Goal: Task Accomplishment & Management: Manage account settings

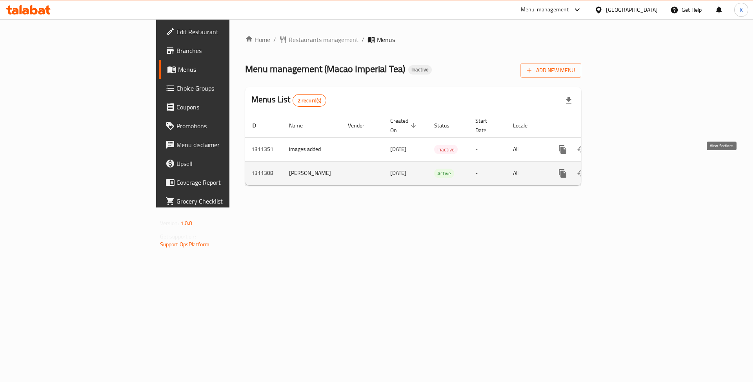
click at [624, 169] on icon "enhanced table" at bounding box center [618, 173] width 9 height 9
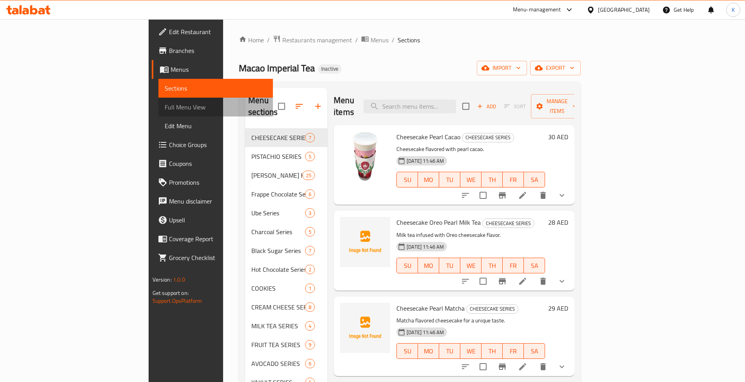
click at [165, 105] on span "Full Menu View" at bounding box center [216, 106] width 102 height 9
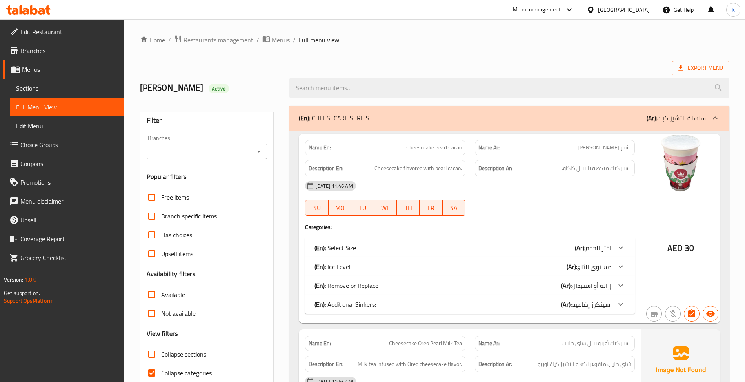
drag, startPoint x: 329, startPoint y: 172, endPoint x: 312, endPoint y: 170, distance: 17.4
click at [304, 167] on div "Description En: Cheesecake flavored with pearl cacao." at bounding box center [384, 168] width 169 height 26
click at [428, 161] on div "Description En: Cheesecake flavored with pearl cacao." at bounding box center [385, 168] width 160 height 17
drag, startPoint x: 422, startPoint y: 240, endPoint x: 415, endPoint y: 240, distance: 6.3
click at [422, 240] on div "(En): Select Size (Ar): اختر الحجم" at bounding box center [469, 247] width 329 height 19
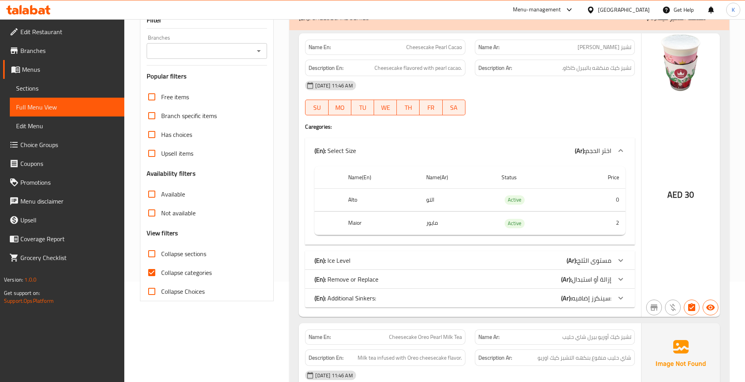
scroll to position [122, 0]
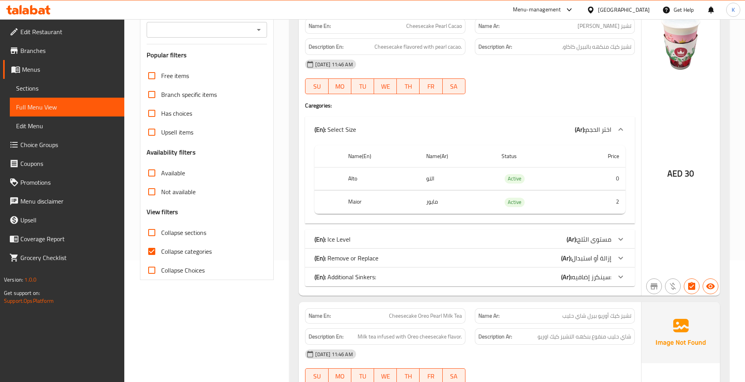
click at [409, 240] on div "(En): Ice Level (Ar): مستوى الثلج" at bounding box center [462, 238] width 296 height 9
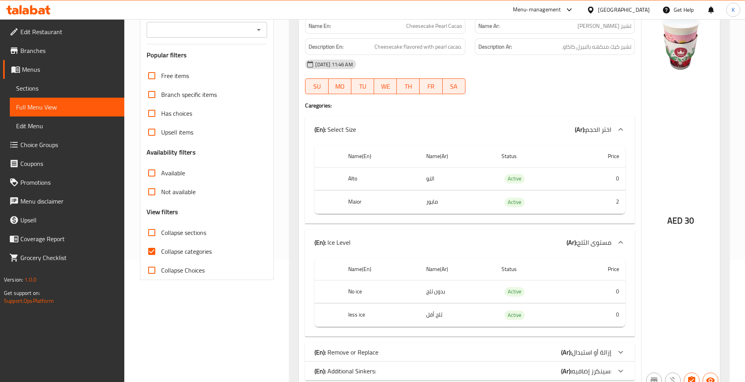
scroll to position [217, 0]
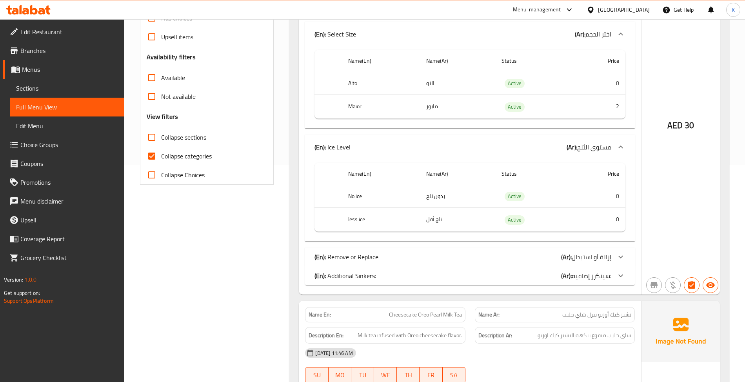
click at [390, 253] on div "(En): Remove or Replace (Ar): إزالة أو استبدال" at bounding box center [469, 256] width 329 height 19
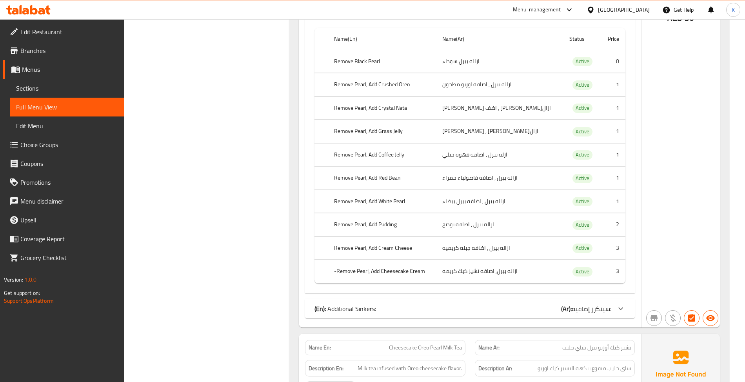
scroll to position [624, 0]
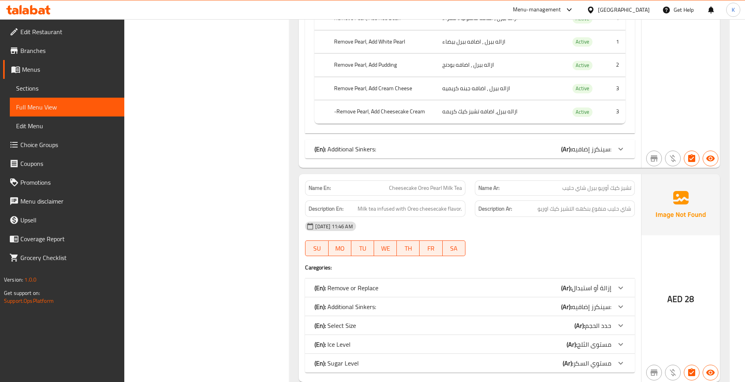
click at [552, 154] on div "(En): Additional Sinkers: (Ar): سينكرز إضافيه:" at bounding box center [462, 148] width 296 height 9
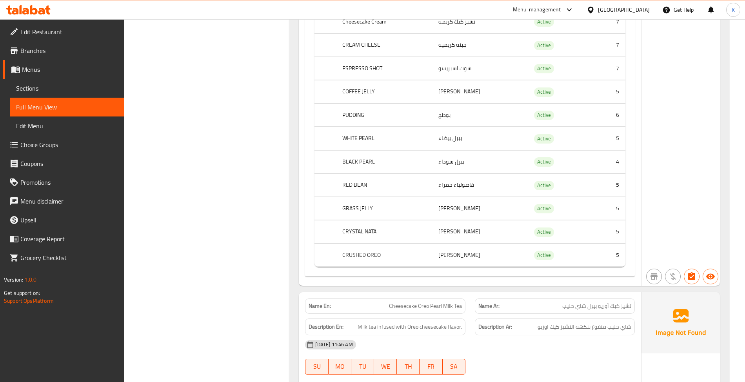
scroll to position [682, 0]
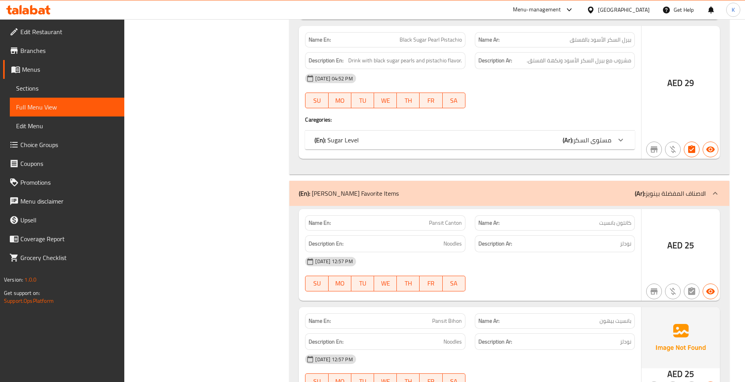
click at [437, 220] on span "Pansit Canton" at bounding box center [445, 223] width 33 height 8
click at [436, 220] on span "Pansit Canton" at bounding box center [445, 223] width 33 height 8
click at [487, 265] on div "[DATE] 12:57 PM" at bounding box center [469, 261] width 339 height 19
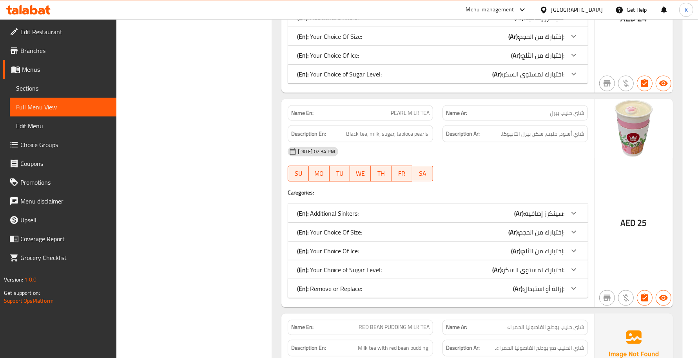
scroll to position [11564, 0]
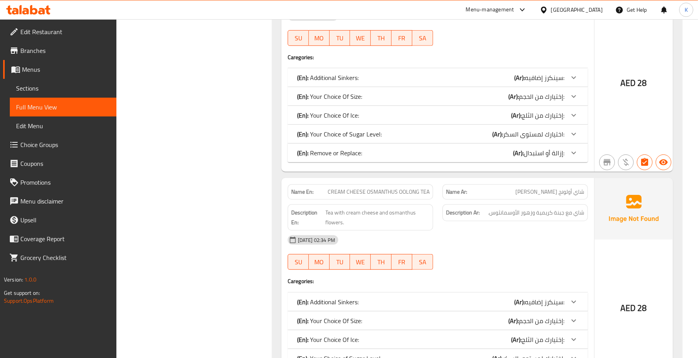
drag, startPoint x: 691, startPoint y: 105, endPoint x: 696, endPoint y: 81, distance: 24.0
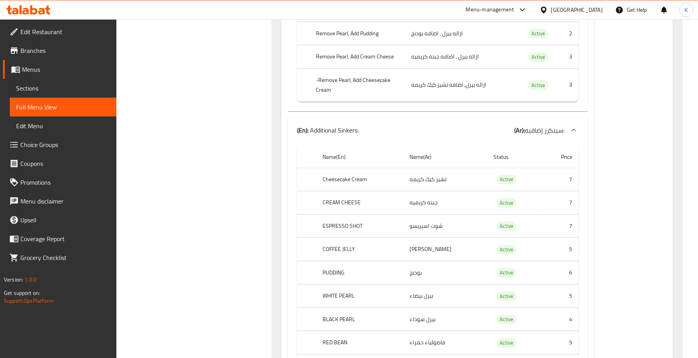
scroll to position [686, 0]
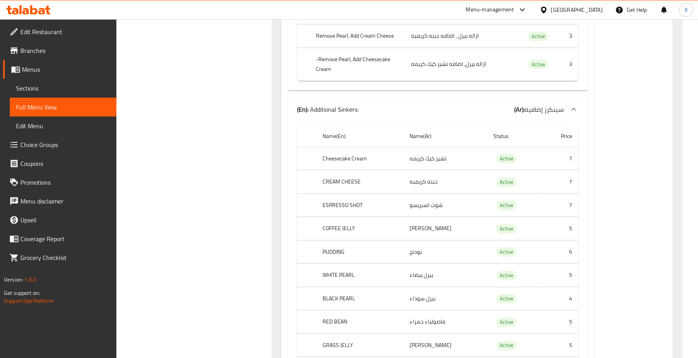
click at [82, 143] on span "Choice Groups" at bounding box center [65, 144] width 90 height 9
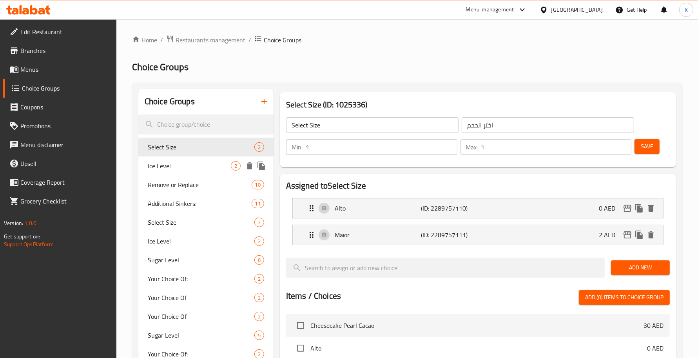
click at [199, 167] on span "Ice Level" at bounding box center [189, 165] width 83 height 9
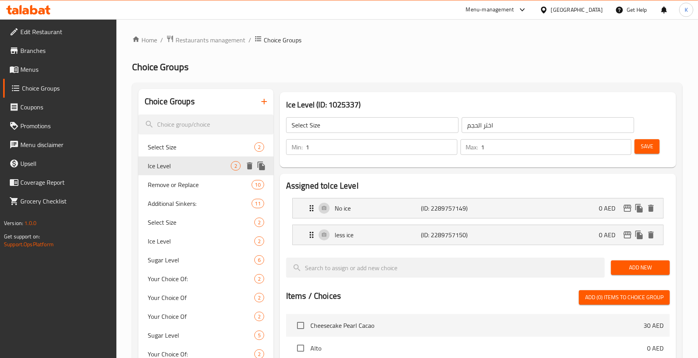
type input "Ice Level"
type input "مستوى الثلج"
click at [204, 192] on div "Remove or Replace 10" at bounding box center [205, 184] width 135 height 19
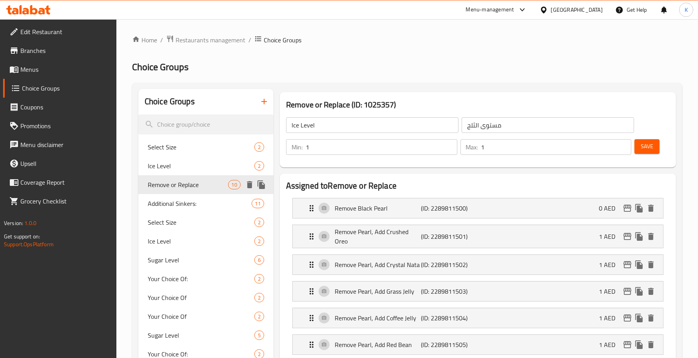
type input "Remove or Replace"
type input "إزالة أو استبدال"
type input "0"
click at [316, 210] on icon "Expand" at bounding box center [311, 207] width 9 height 9
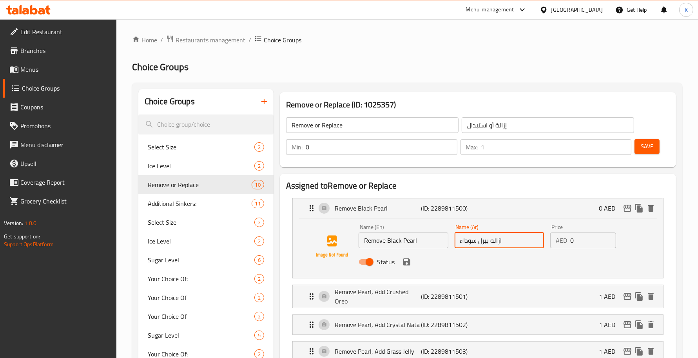
click at [477, 246] on input "ازاله بيرل سوداء" at bounding box center [500, 240] width 90 height 16
click at [490, 242] on input "ازاله بيرل سوداء" at bounding box center [500, 240] width 90 height 16
drag, startPoint x: 489, startPoint y: 247, endPoint x: 493, endPoint y: 250, distance: 4.6
click at [493, 250] on div "Name (Ar) ازالة بلان بيرل سوداء Name (Ar)" at bounding box center [500, 236] width 96 height 30
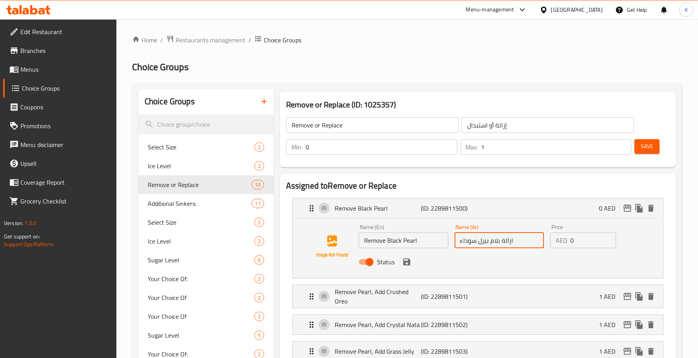
click at [491, 242] on input "ازالة بلام بيرل سوداء" at bounding box center [500, 240] width 90 height 16
click at [488, 238] on input "ازالة بلان بيرل سوداء" at bounding box center [500, 240] width 90 height 16
click at [491, 240] on input "ازالة بلان بيرل سوداء" at bounding box center [500, 240] width 90 height 16
click at [477, 240] on input "ازالة بلاك بيرل سوداء" at bounding box center [500, 240] width 90 height 16
drag, startPoint x: 479, startPoint y: 240, endPoint x: 373, endPoint y: 246, distance: 106.0
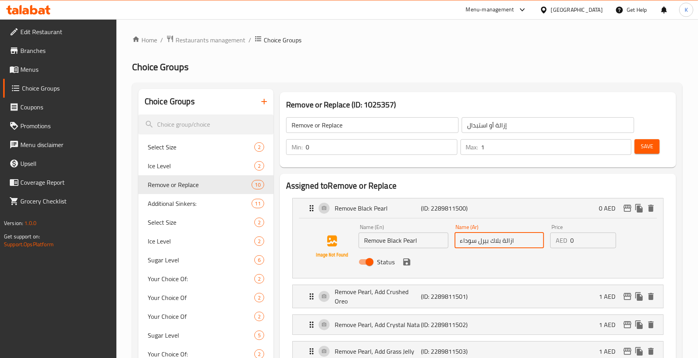
click at [375, 246] on div "Name (En) Remove Black Pearl Name (En) Name (Ar) ازالة بلاك بيرل سوداء Name (Ar…" at bounding box center [500, 246] width 288 height 51
type input "ازالة بلاك بيرل"
click at [409, 263] on icon "save" at bounding box center [406, 261] width 7 height 7
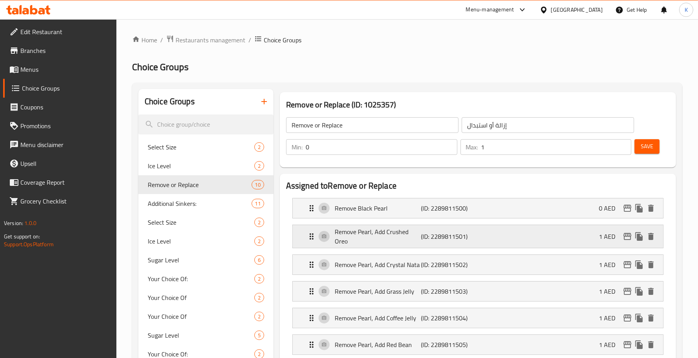
click at [452, 236] on p "(ID: 2289811501)" at bounding box center [450, 236] width 58 height 9
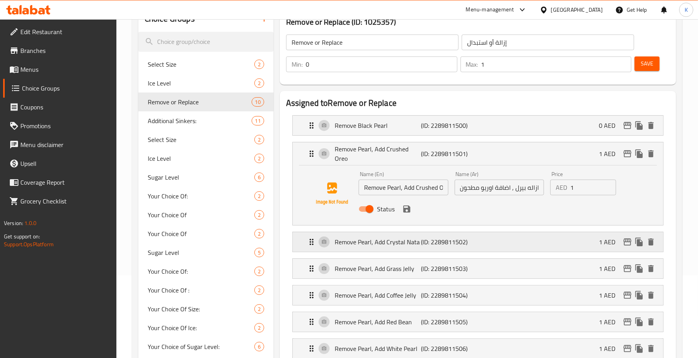
scroll to position [114, 0]
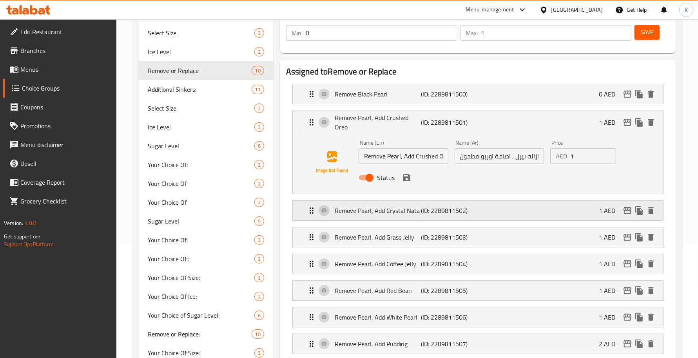
click at [454, 214] on p "(ID: 2289811502)" at bounding box center [450, 210] width 58 height 9
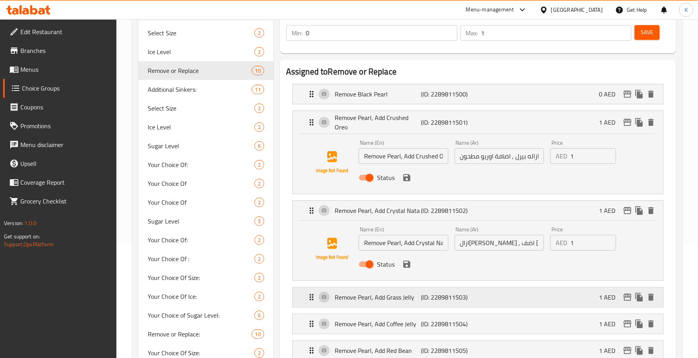
click at [465, 291] on div "Remove Pearl, Add Grass Jelly (ID: 2289811503) 1 AED" at bounding box center [480, 297] width 347 height 20
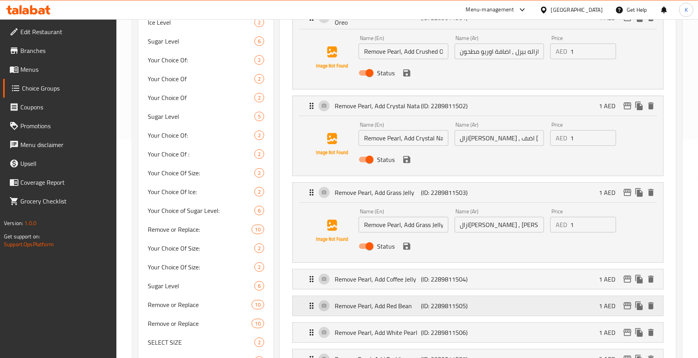
scroll to position [229, 0]
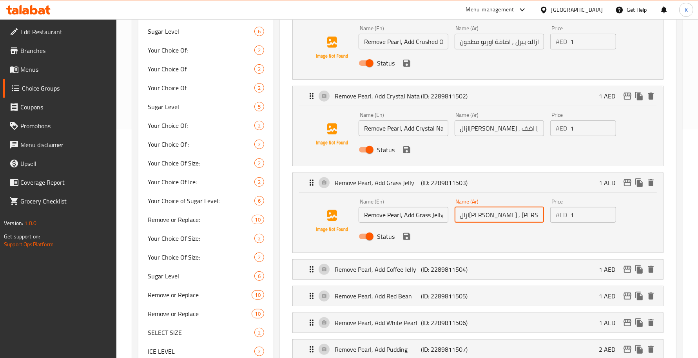
click at [485, 216] on input "ازال[PERSON_NAME] , [PERSON_NAME]" at bounding box center [500, 215] width 90 height 16
click at [480, 216] on input "ازاله بيرل , اضف جراس" at bounding box center [500, 215] width 90 height 16
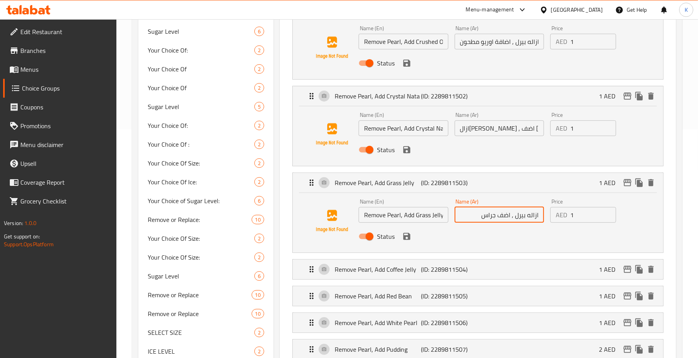
paste input "جيلي"
click at [408, 236] on icon "save" at bounding box center [406, 236] width 7 height 7
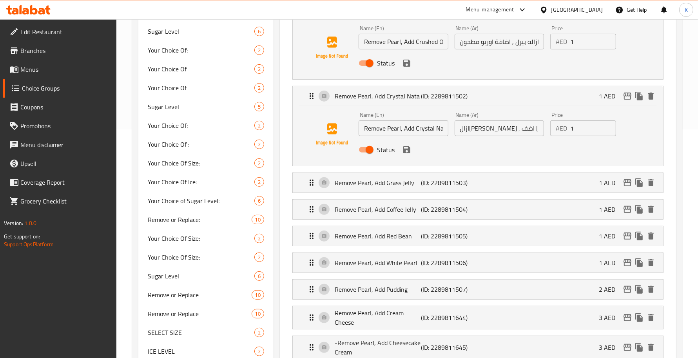
type input "ازال[PERSON_NAME] , اضف [PERSON_NAME]"
click at [438, 216] on div "Remove Pearl, Add Coffee Jelly (ID: 2289811504) 1 AED" at bounding box center [480, 210] width 347 height 20
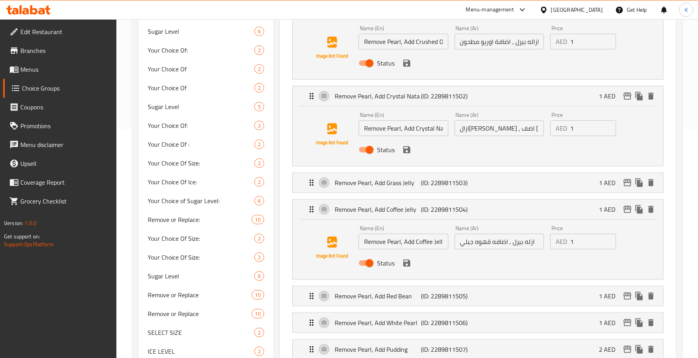
click at [483, 242] on input "ازله بيرل , اضافه قهوه جيلي" at bounding box center [500, 242] width 90 height 16
click at [461, 242] on input "ازل[PERSON_NAME] , اضافه جيلي" at bounding box center [500, 242] width 90 height 16
paste input "قهوه"
click at [405, 264] on icon "save" at bounding box center [406, 262] width 7 height 7
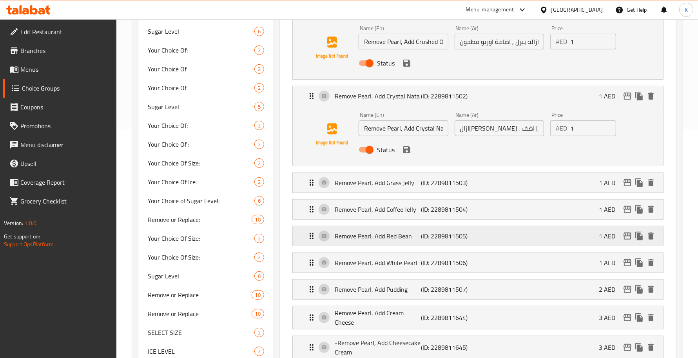
type input "ازله بيرل , اضافه جيلي قهوه"
click at [463, 240] on p "(ID: 2289811505)" at bounding box center [450, 235] width 58 height 9
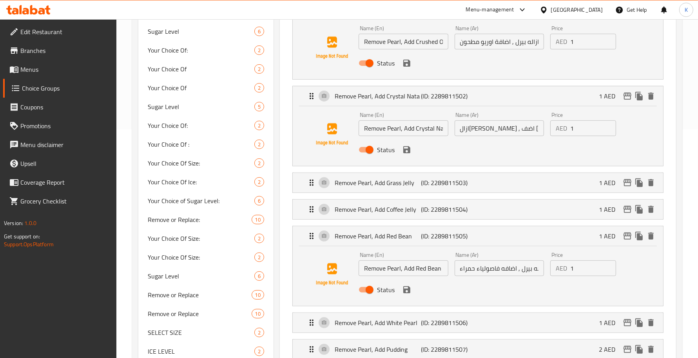
scroll to position [343, 0]
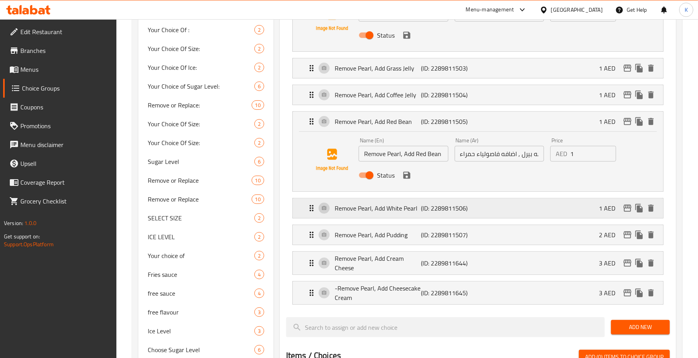
click at [476, 208] on p "(ID: 2289811506)" at bounding box center [450, 207] width 58 height 9
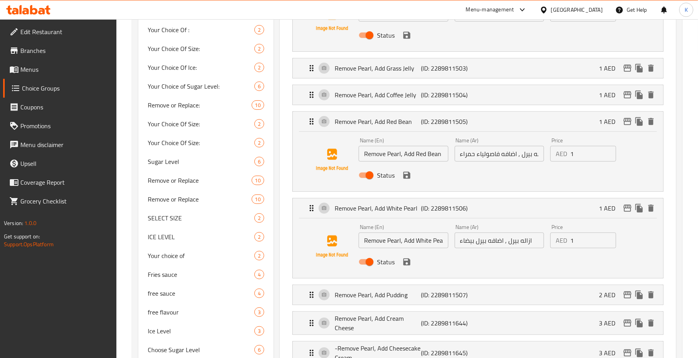
click at [473, 248] on input "ازاله بيرل , اضافه بيرل بيضاء" at bounding box center [500, 240] width 90 height 16
click at [404, 263] on icon "save" at bounding box center [406, 261] width 7 height 7
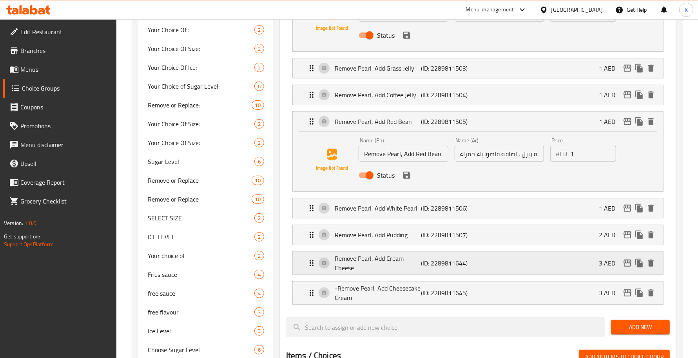
type input "ازاله بيرل , اضافه وايت بيرل"
click at [428, 225] on li "Remove Pearl, Add Pudding (ID: 2289811507) 2 AED Name (En) Remove Pearl, Add Pu…" at bounding box center [478, 234] width 384 height 27
click at [433, 234] on p "(ID: 2289811507)" at bounding box center [450, 234] width 58 height 9
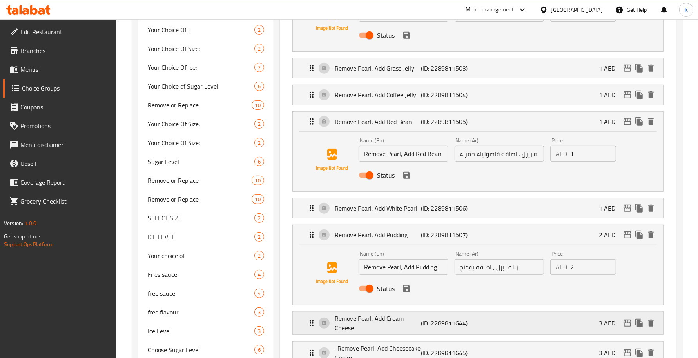
click at [479, 325] on div "Remove Pearl, Add Cream Cheese (ID: 2289811644) 3 AED" at bounding box center [480, 323] width 347 height 23
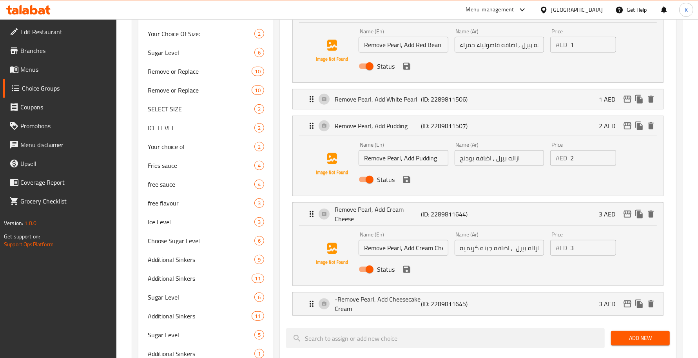
scroll to position [457, 0]
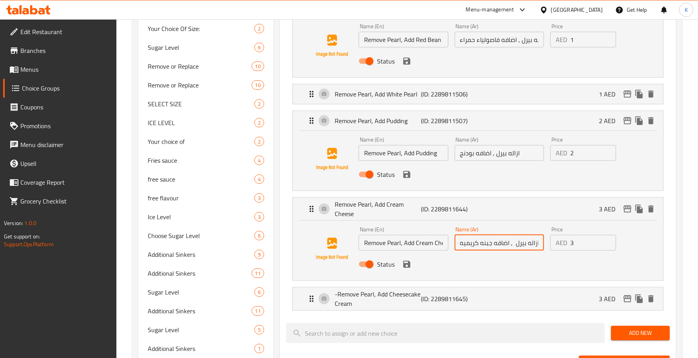
click at [487, 245] on input "ازاله بيرل , اضافه جبنه كريميه" at bounding box center [500, 243] width 90 height 16
click at [477, 300] on p "(ID: 2289811645)" at bounding box center [450, 298] width 58 height 9
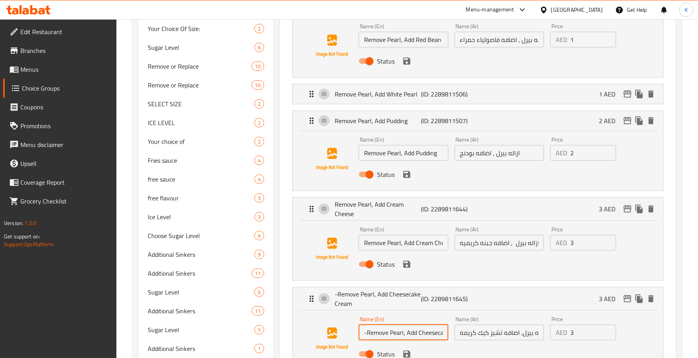
scroll to position [0, 24]
drag, startPoint x: 435, startPoint y: 332, endPoint x: 448, endPoint y: 336, distance: 12.9
click at [448, 336] on input "-Remove Pearl, Add Cheesecake Cream" at bounding box center [404, 333] width 90 height 16
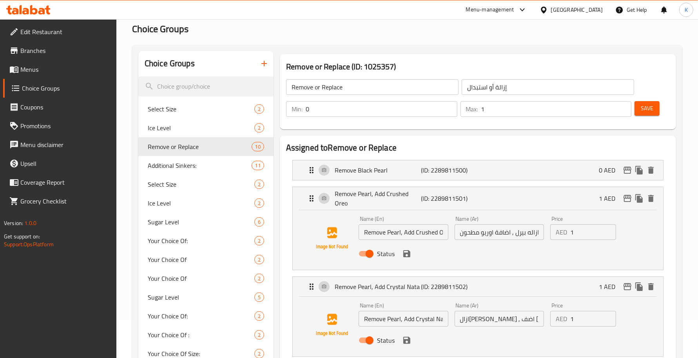
scroll to position [0, 0]
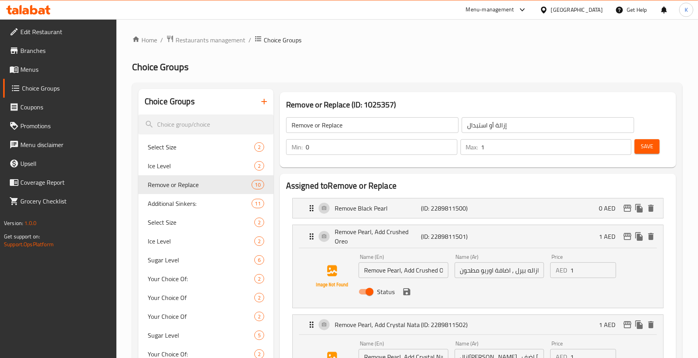
click at [653, 151] on span "Save" at bounding box center [647, 147] width 13 height 10
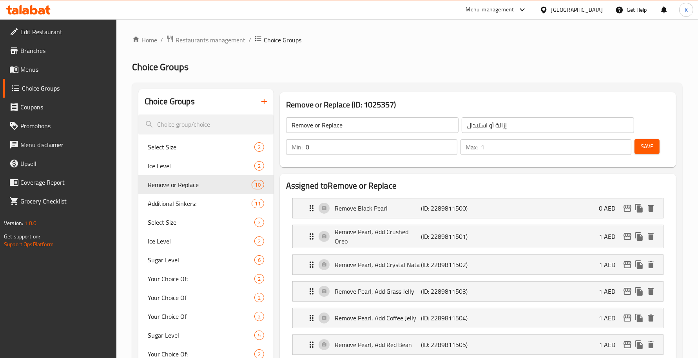
drag, startPoint x: 58, startPoint y: 70, endPoint x: 89, endPoint y: 73, distance: 30.7
click at [58, 70] on span "Menus" at bounding box center [65, 69] width 90 height 9
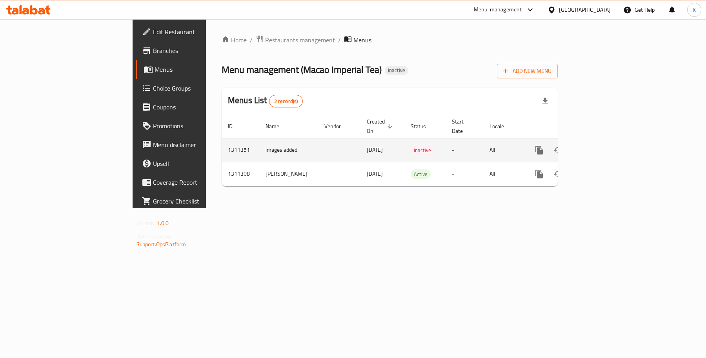
click at [605, 141] on link "enhanced table" at bounding box center [595, 150] width 19 height 19
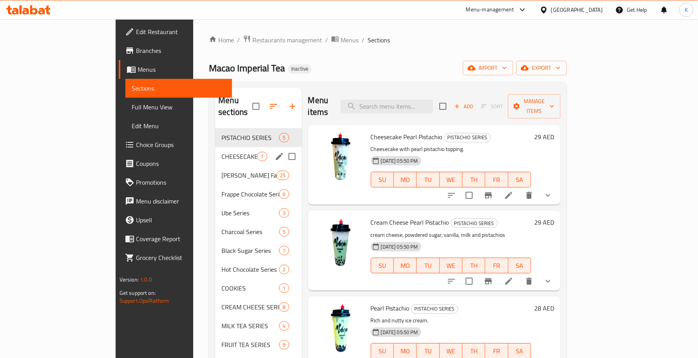
click at [221, 152] on span "CHEESECAKE SERIES" at bounding box center [239, 156] width 36 height 9
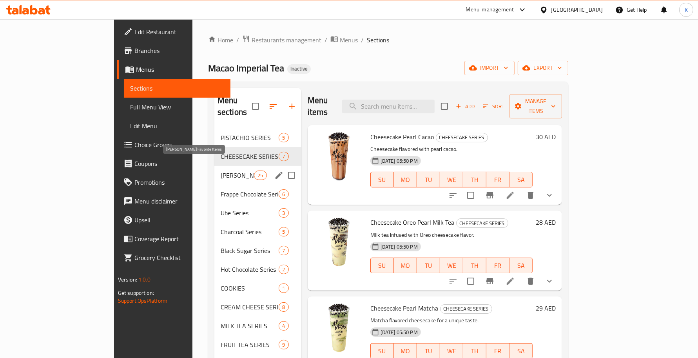
click at [221, 171] on span "[PERSON_NAME] Favorite Items" at bounding box center [237, 175] width 33 height 9
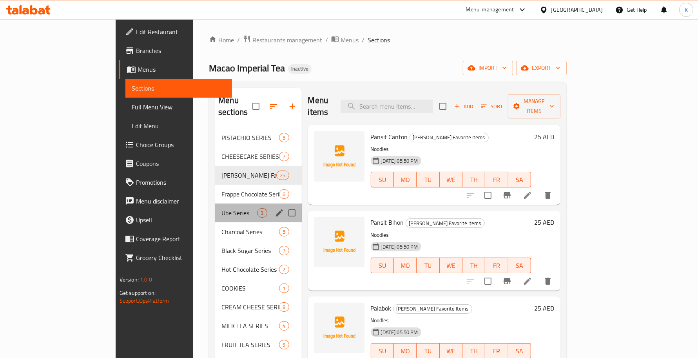
click at [215, 203] on div "Ube Series 3" at bounding box center [258, 212] width 86 height 19
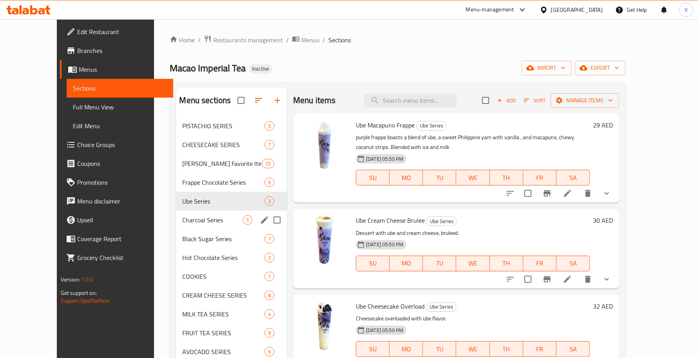
click at [182, 220] on span "Charcoal Series" at bounding box center [212, 219] width 60 height 9
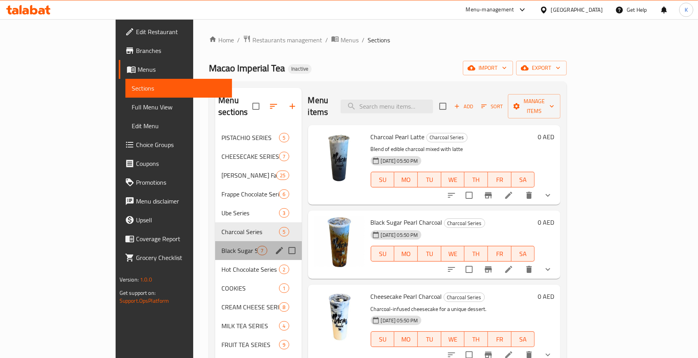
click at [215, 247] on div "Black Sugar Series 7" at bounding box center [258, 250] width 86 height 19
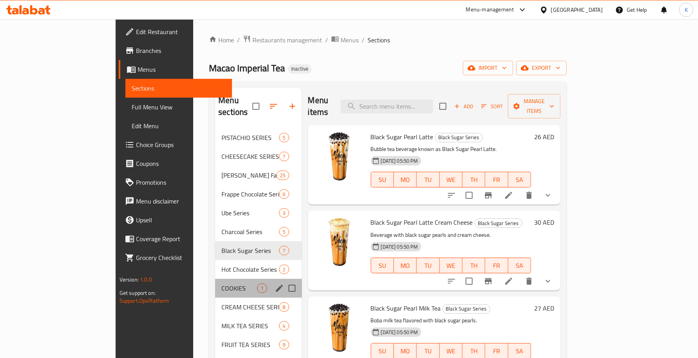
drag, startPoint x: 187, startPoint y: 267, endPoint x: 189, endPoint y: 298, distance: 31.0
click at [215, 279] on div "COOKIES 1" at bounding box center [258, 288] width 86 height 19
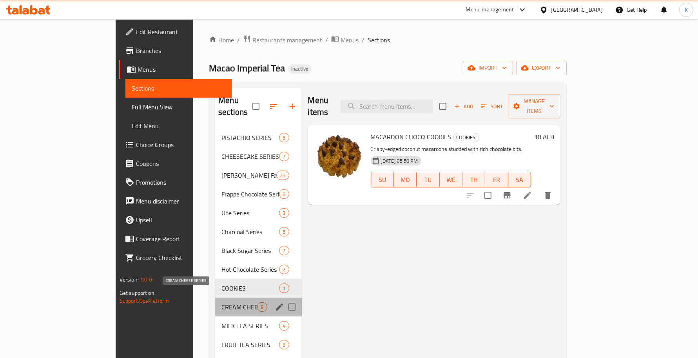
drag, startPoint x: 189, startPoint y: 298, endPoint x: 188, endPoint y: 308, distance: 9.9
click at [221, 302] on span "CREAM CHEESE SERIES" at bounding box center [239, 306] width 36 height 9
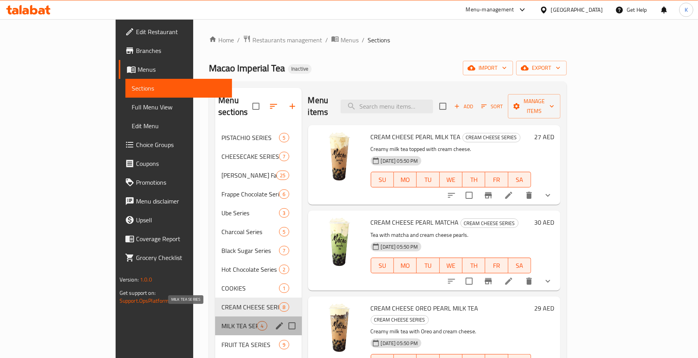
click at [221, 321] on span "MILK TEA SERIES" at bounding box center [239, 325] width 36 height 9
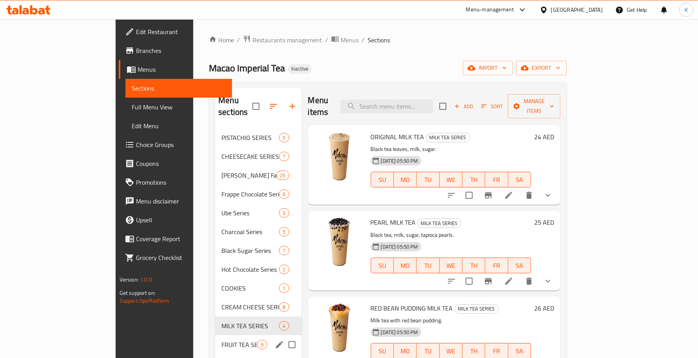
click at [215, 335] on div "FRUIT TEA SERIES 9" at bounding box center [258, 344] width 86 height 19
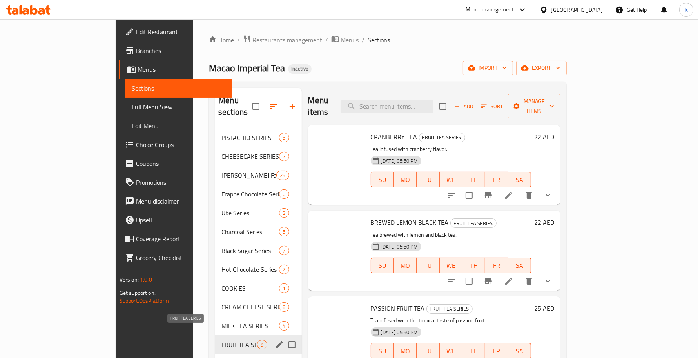
click at [221, 340] on span "FRUIT TEA SERIES" at bounding box center [239, 344] width 36 height 9
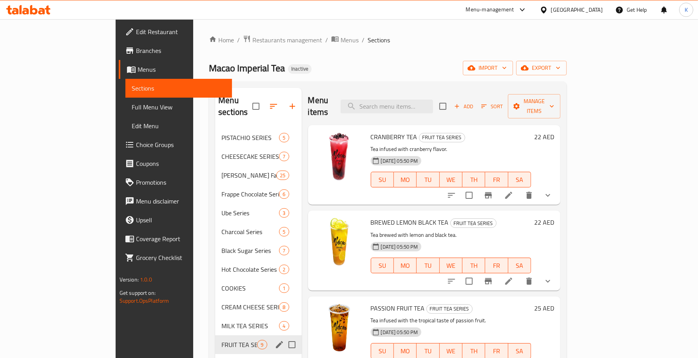
scroll to position [229, 0]
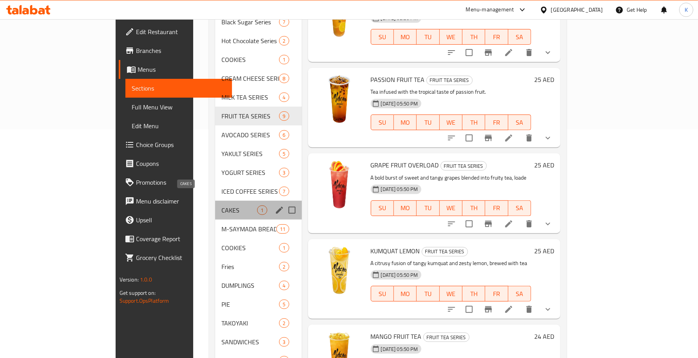
click at [221, 205] on span "CAKES" at bounding box center [239, 209] width 36 height 9
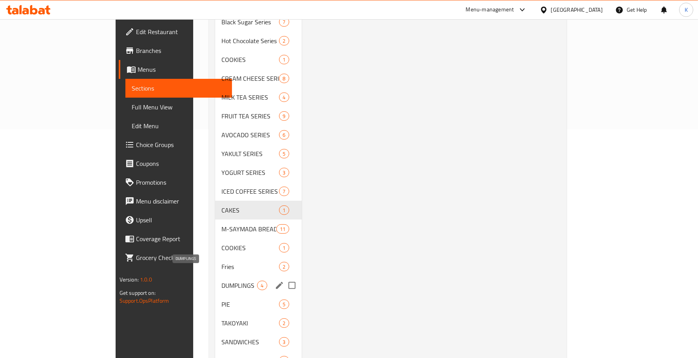
click at [221, 281] on span "DUMPLINGS" at bounding box center [239, 285] width 36 height 9
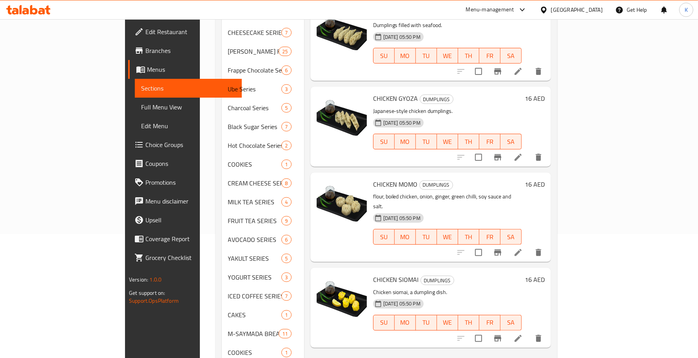
scroll to position [114, 0]
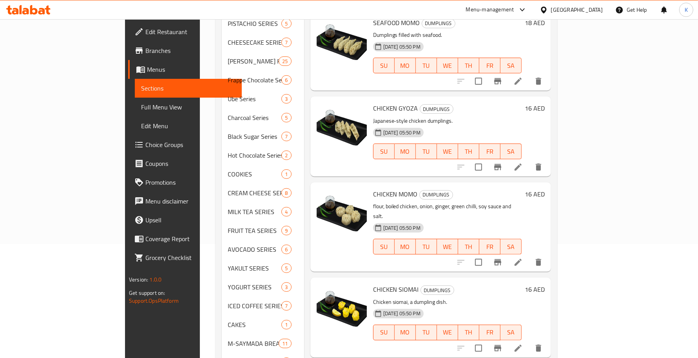
click at [147, 65] on span "Menus" at bounding box center [191, 69] width 88 height 9
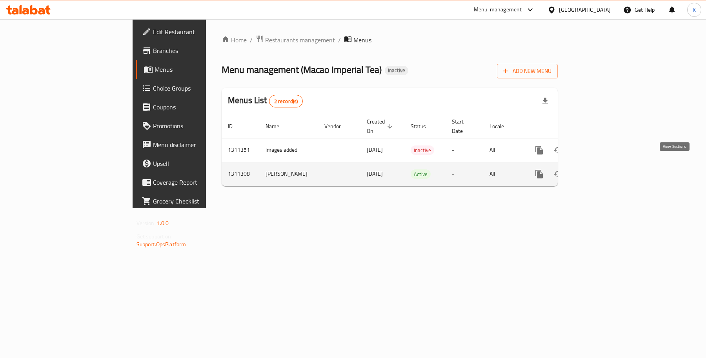
click at [600, 171] on icon "enhanced table" at bounding box center [595, 173] width 9 height 9
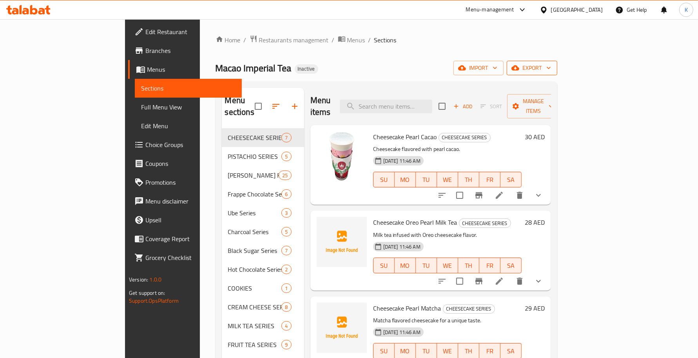
click at [551, 73] on span "export" at bounding box center [532, 68] width 38 height 10
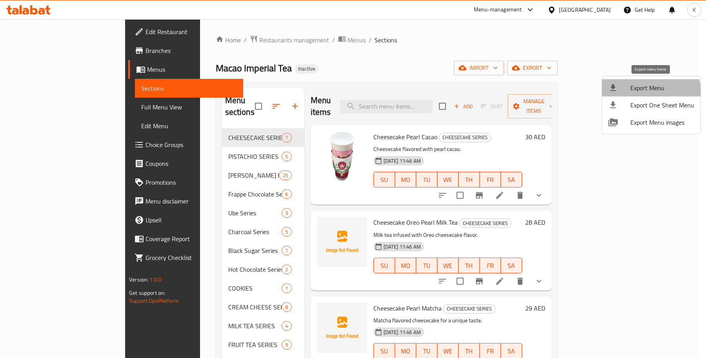
click at [639, 95] on li "Export Menu" at bounding box center [651, 87] width 98 height 17
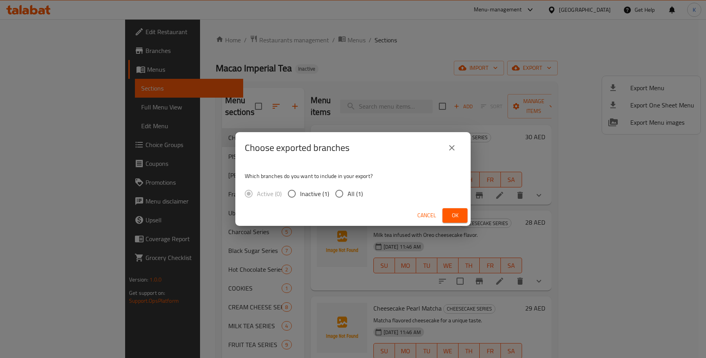
click at [343, 197] on input "All (1)" at bounding box center [339, 193] width 16 height 16
radio input "true"
click at [447, 214] on button "Ok" at bounding box center [454, 215] width 25 height 15
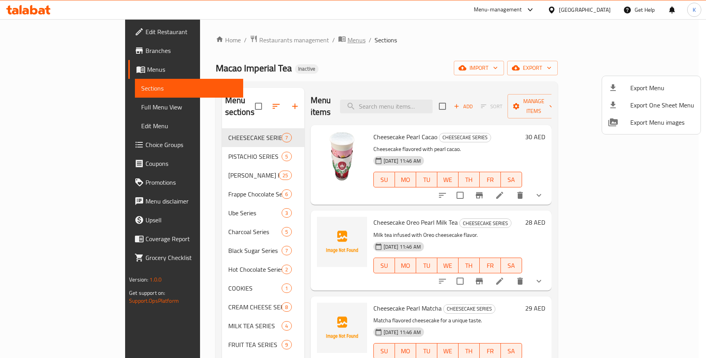
click at [270, 46] on div at bounding box center [353, 179] width 706 height 358
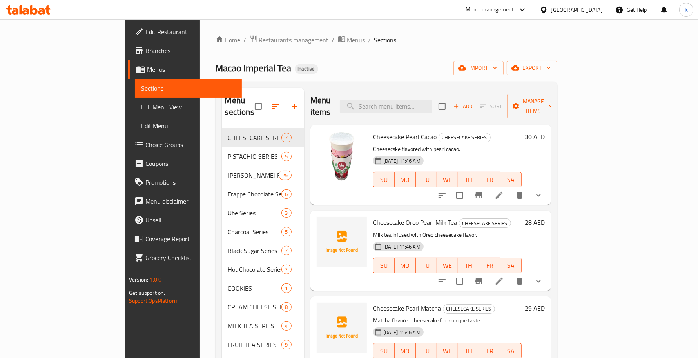
click at [347, 45] on span "Menus" at bounding box center [356, 39] width 18 height 9
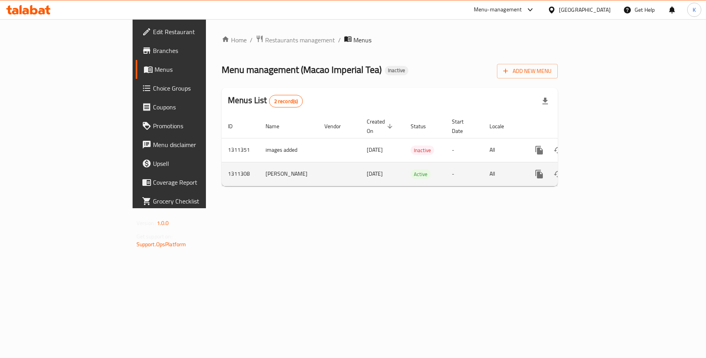
click at [605, 172] on link "enhanced table" at bounding box center [595, 174] width 19 height 19
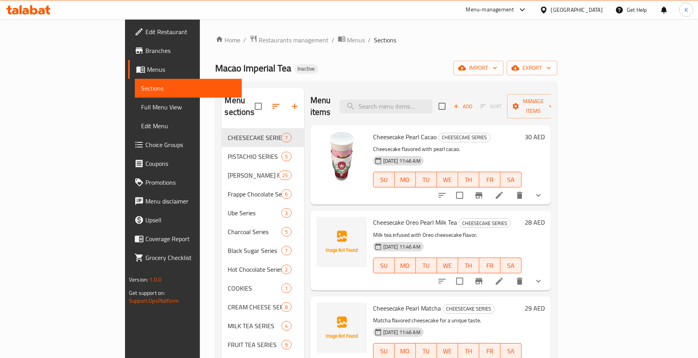
click at [141, 107] on span "Full Menu View" at bounding box center [188, 106] width 94 height 9
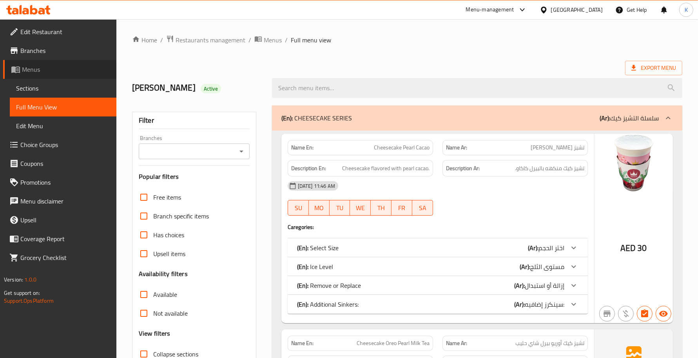
click at [73, 67] on span "Menus" at bounding box center [66, 69] width 88 height 9
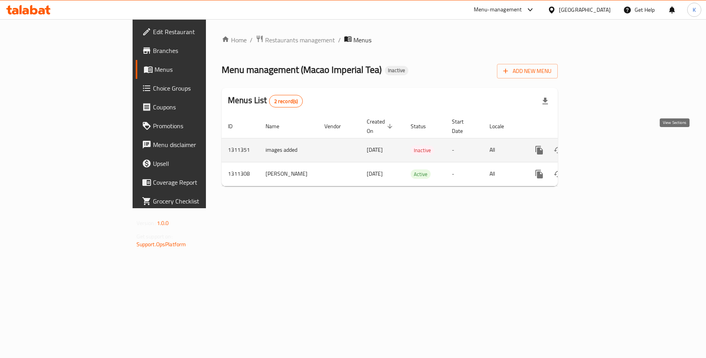
click at [599, 147] on icon "enhanced table" at bounding box center [595, 150] width 7 height 7
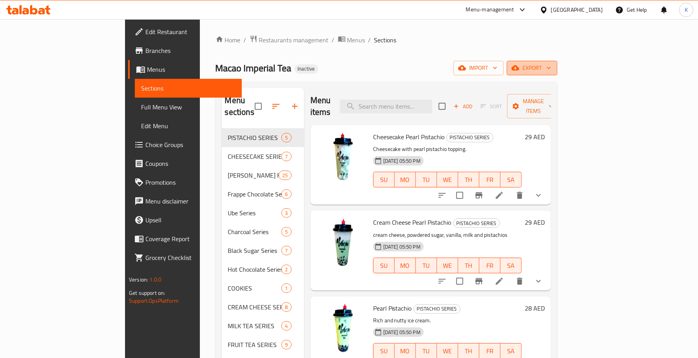
click at [557, 75] on button "export" at bounding box center [532, 68] width 51 height 15
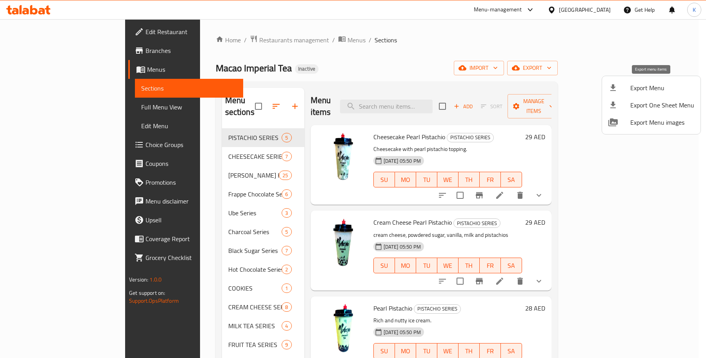
click at [653, 84] on span "Export Menu" at bounding box center [662, 87] width 64 height 9
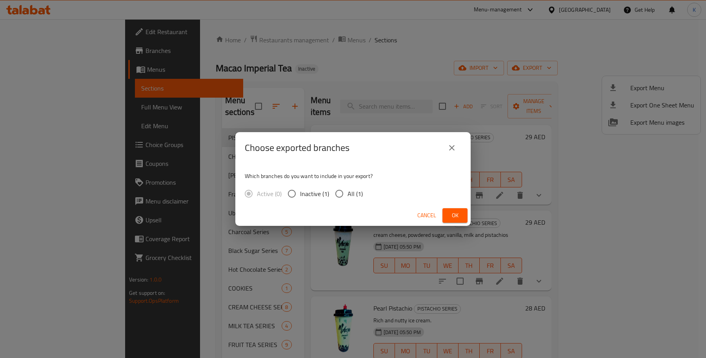
click at [353, 195] on span "All (1)" at bounding box center [354, 193] width 15 height 9
click at [340, 189] on input "All (1)" at bounding box center [339, 193] width 16 height 16
radio input "true"
click at [459, 216] on span "Ok" at bounding box center [454, 215] width 13 height 10
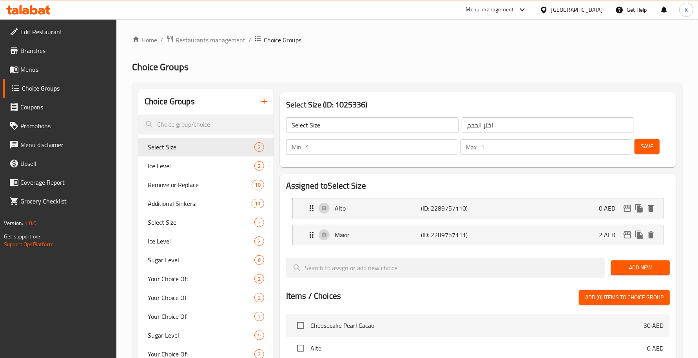
click at [61, 67] on span "Menus" at bounding box center [65, 69] width 90 height 9
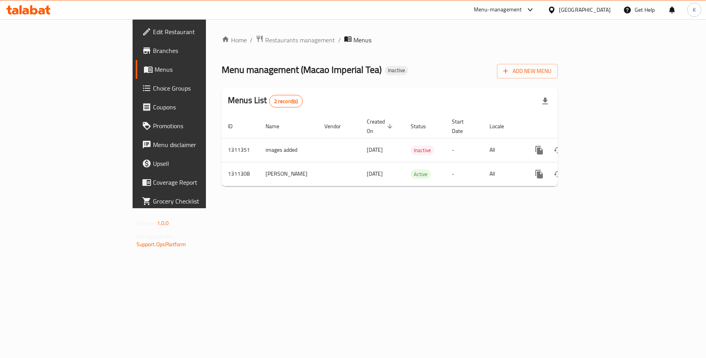
drag, startPoint x: 306, startPoint y: 222, endPoint x: 343, endPoint y: 266, distance: 57.3
click at [306, 208] on div "Home / Restaurants management / Menus Menu management ( Macao Imperial Tea ) In…" at bounding box center [389, 113] width 367 height 189
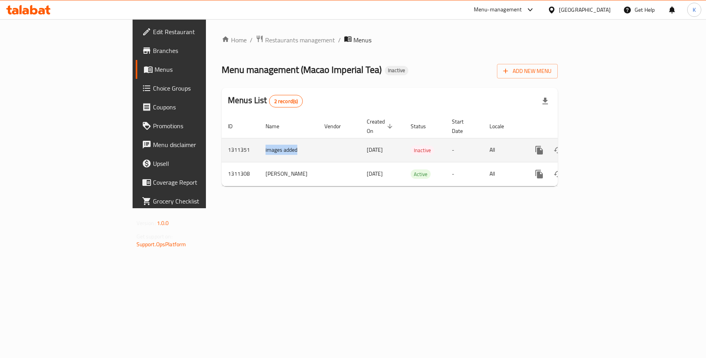
drag, startPoint x: 219, startPoint y: 141, endPoint x: 171, endPoint y: 139, distance: 47.9
click at [221, 139] on tr "1311351 images added [DATE] Inactive - All" at bounding box center [416, 150] width 390 height 24
click at [259, 142] on td "images added" at bounding box center [288, 150] width 59 height 24
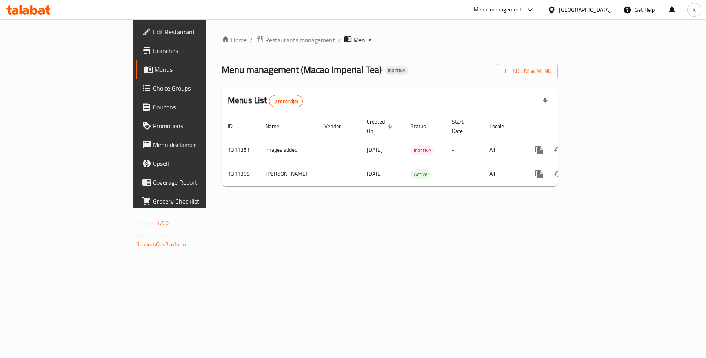
click at [136, 192] on link "Grocery Checklist" at bounding box center [193, 201] width 115 height 19
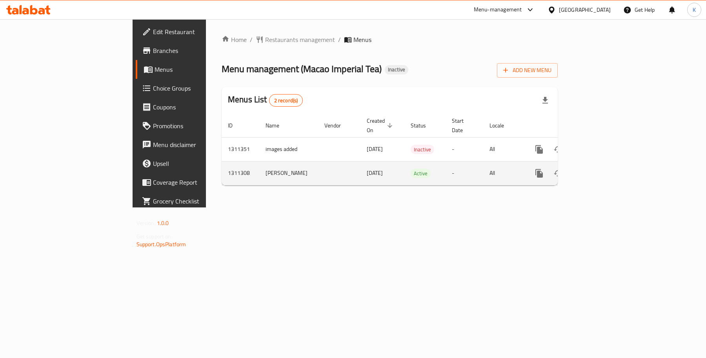
click at [221, 161] on td "1311308" at bounding box center [240, 173] width 38 height 24
click at [221, 163] on td "1311308" at bounding box center [240, 173] width 38 height 24
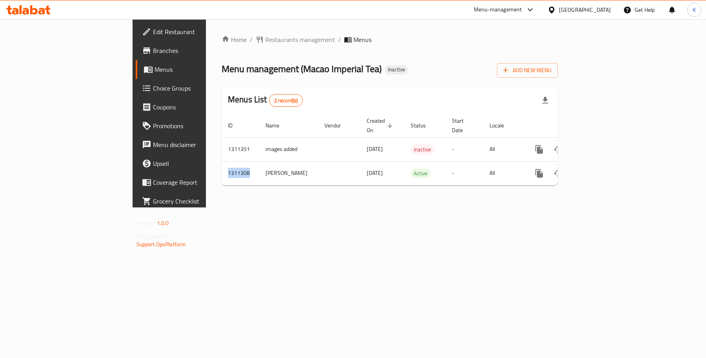
copy td "1311308"
click at [241, 179] on div "Home / Restaurants management / Menus Menu management ( Macao Imperial Tea ) In…" at bounding box center [389, 113] width 336 height 157
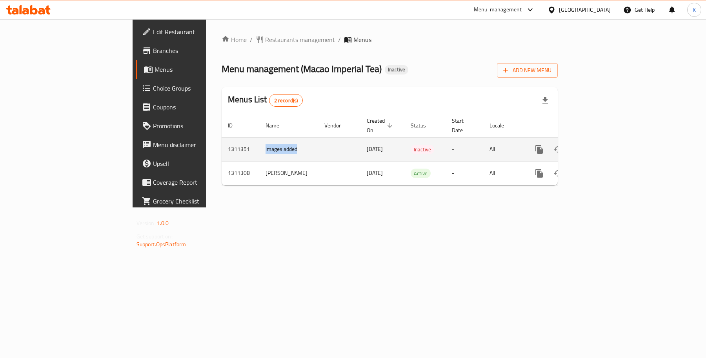
drag, startPoint x: 223, startPoint y: 145, endPoint x: 174, endPoint y: 138, distance: 49.4
click at [259, 138] on td "images added" at bounding box center [288, 149] width 59 height 24
copy td "images added"
click at [581, 145] on icon "enhanced table" at bounding box center [576, 149] width 9 height 9
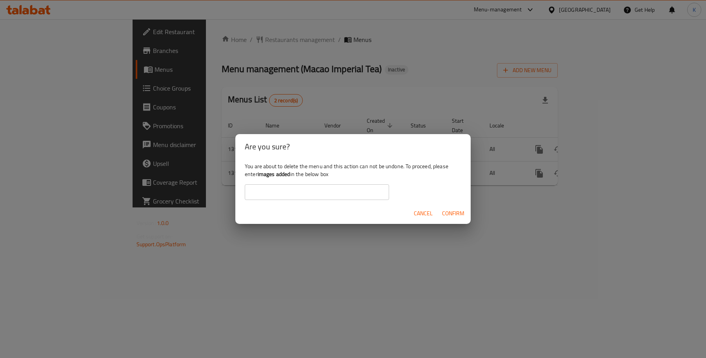
click at [331, 189] on input "text" at bounding box center [317, 192] width 144 height 16
click at [426, 212] on span "Cancel" at bounding box center [423, 214] width 19 height 10
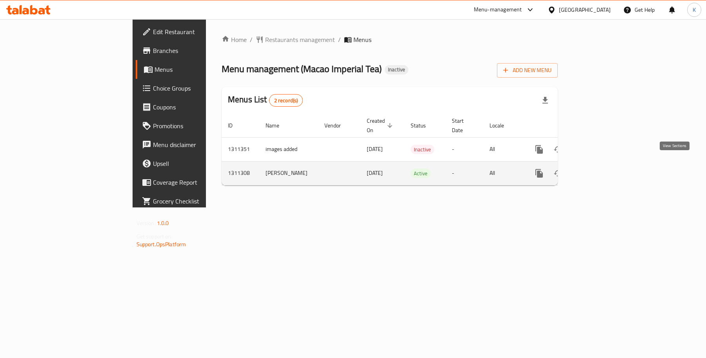
click at [600, 169] on icon "enhanced table" at bounding box center [595, 173] width 9 height 9
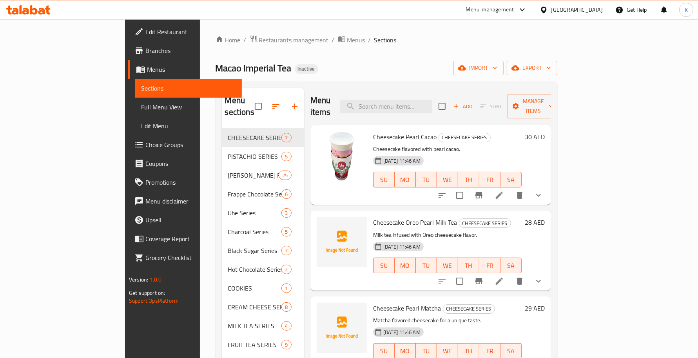
click at [141, 110] on span "Full Menu View" at bounding box center [188, 106] width 94 height 9
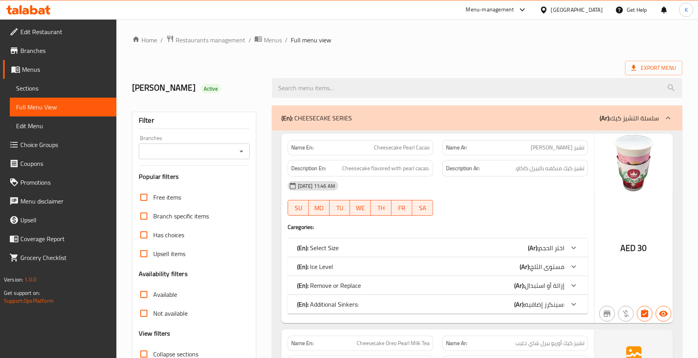
click at [351, 301] on p "(En): Additional Sinkers:" at bounding box center [328, 303] width 62 height 9
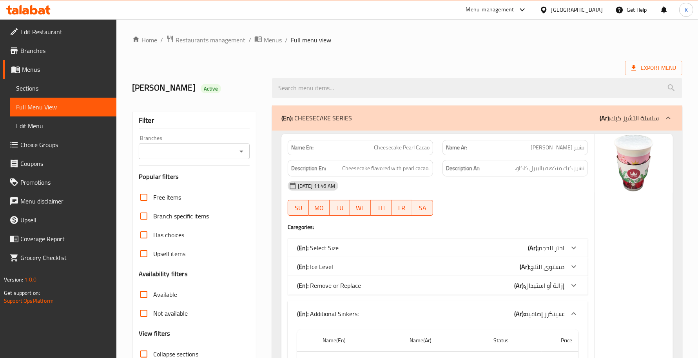
click at [354, 290] on p "(En): Remove or Replace" at bounding box center [329, 285] width 64 height 9
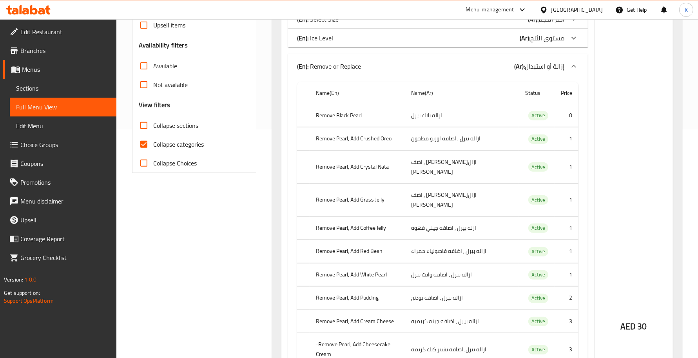
scroll to position [114, 0]
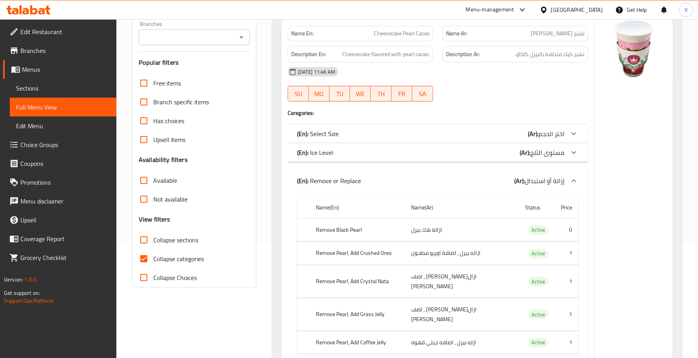
click at [322, 185] on p "(En): Remove or Replace" at bounding box center [329, 180] width 64 height 9
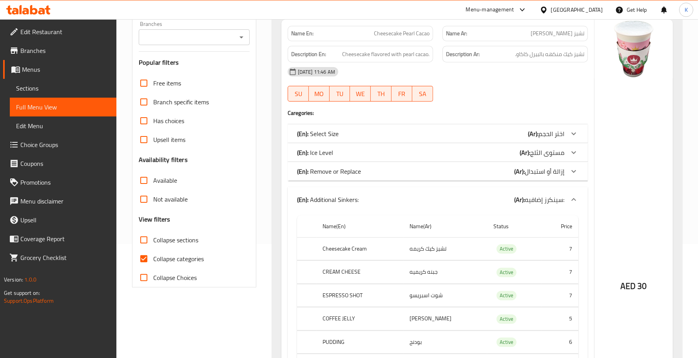
click at [325, 202] on p "(En): Additional Sinkers:" at bounding box center [328, 199] width 62 height 9
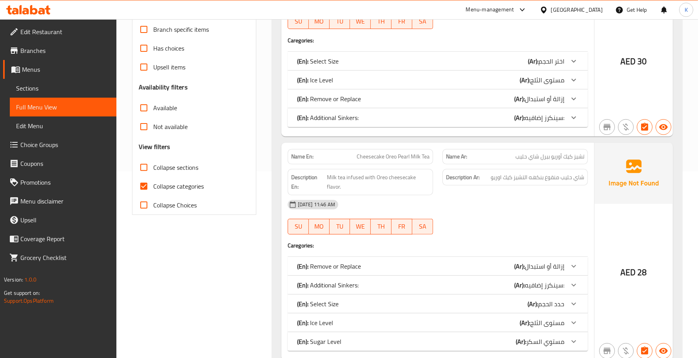
scroll to position [229, 0]
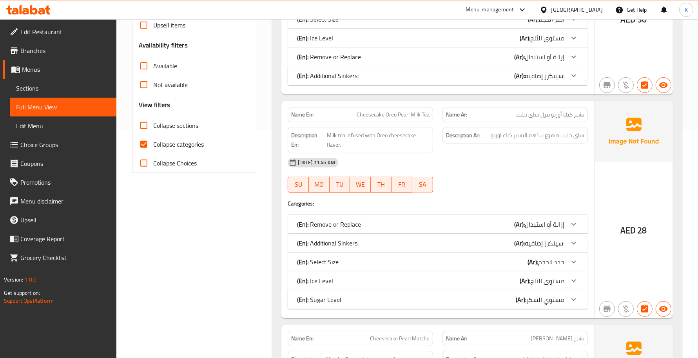
click at [174, 126] on span "Collapse sections" at bounding box center [175, 125] width 45 height 9
click at [153, 126] on input "Collapse sections" at bounding box center [143, 125] width 19 height 19
checkbox input "true"
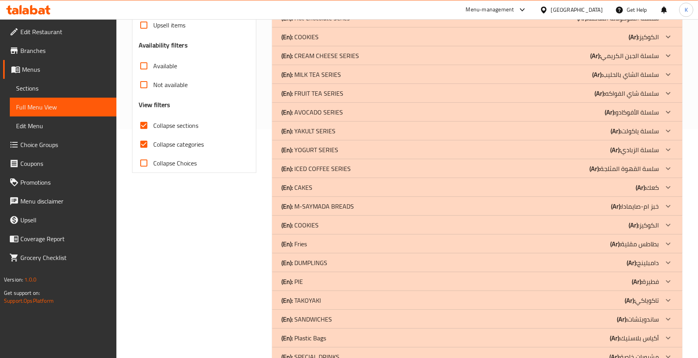
scroll to position [308, 0]
